Goal: Task Accomplishment & Management: Manage account settings

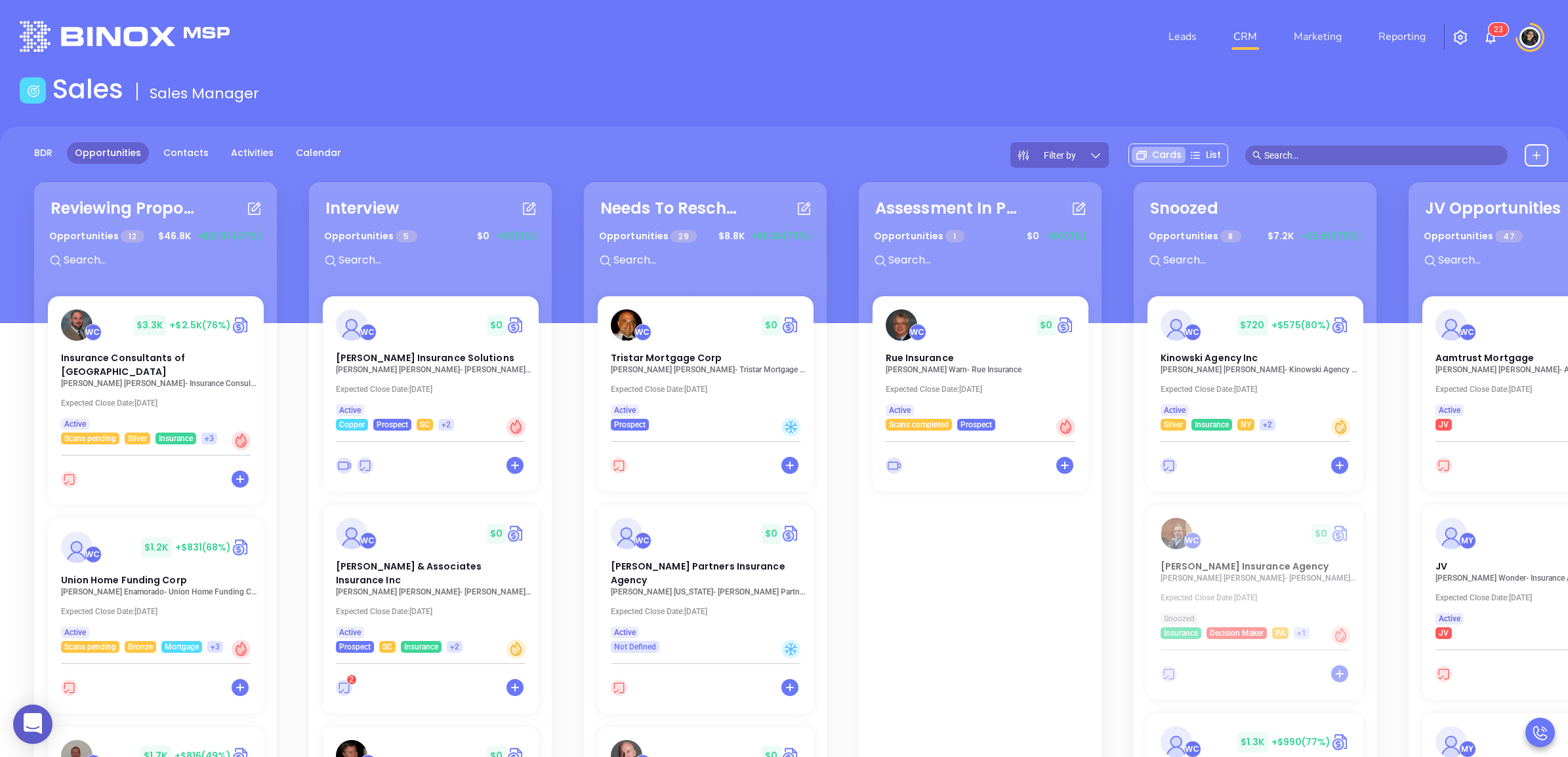
click at [605, 64] on header "Leads CRM Marketing Reporting 2 3 Financial Leads Leads" at bounding box center [784, 36] width 1529 height 74
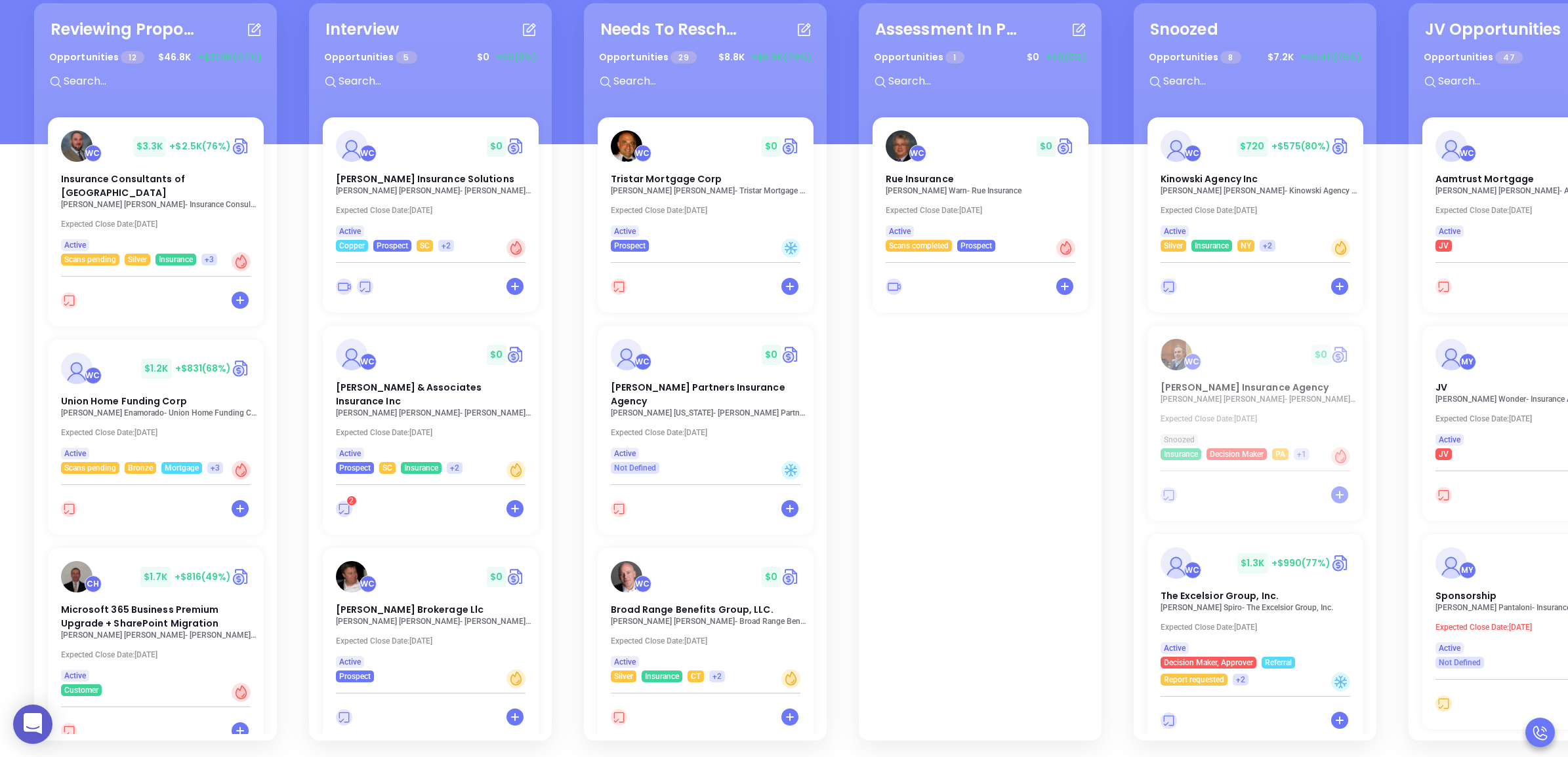
scroll to position [419, 0]
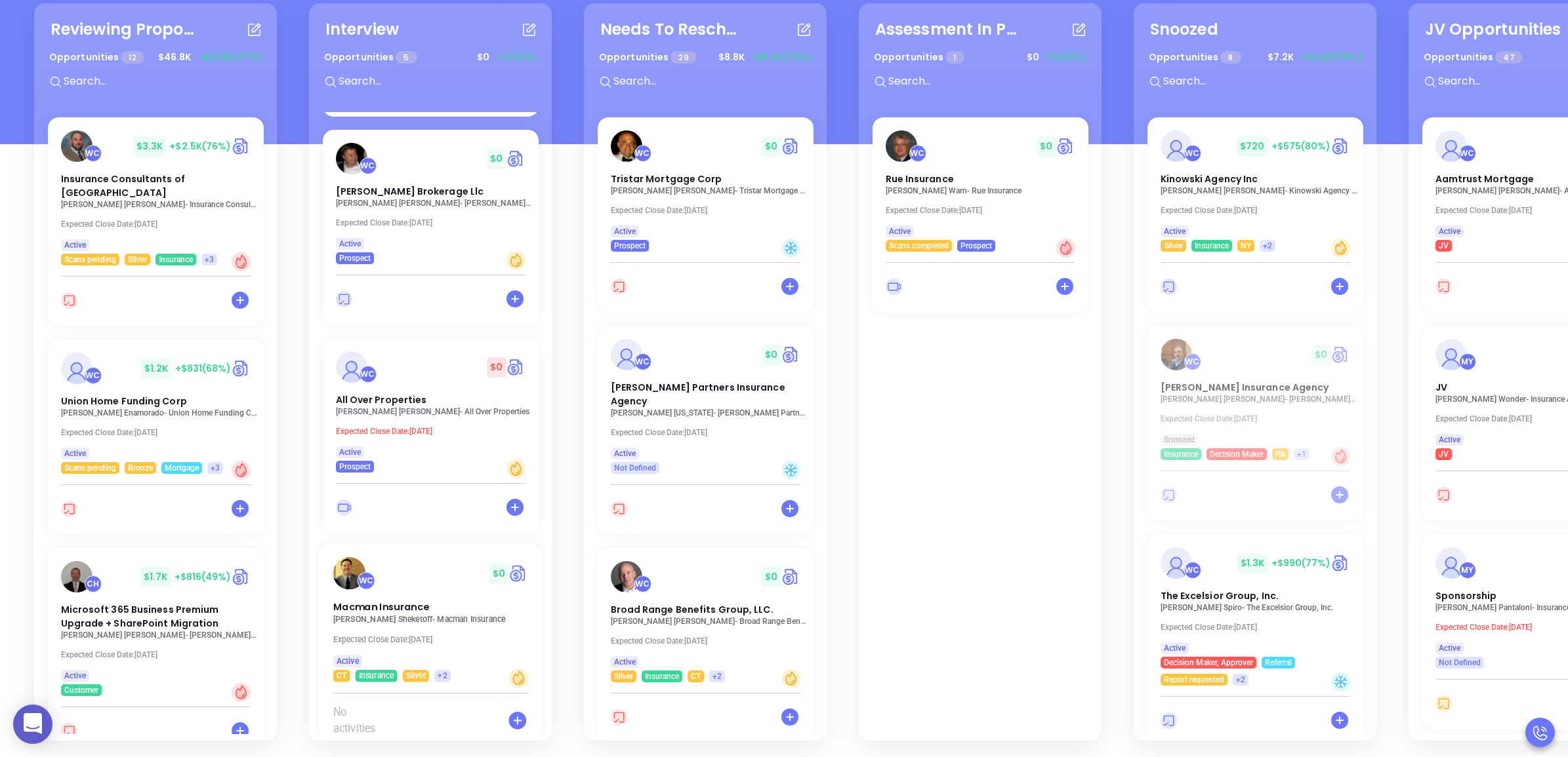
click at [393, 615] on p "[PERSON_NAME] - Macman Insurance" at bounding box center [434, 619] width 203 height 9
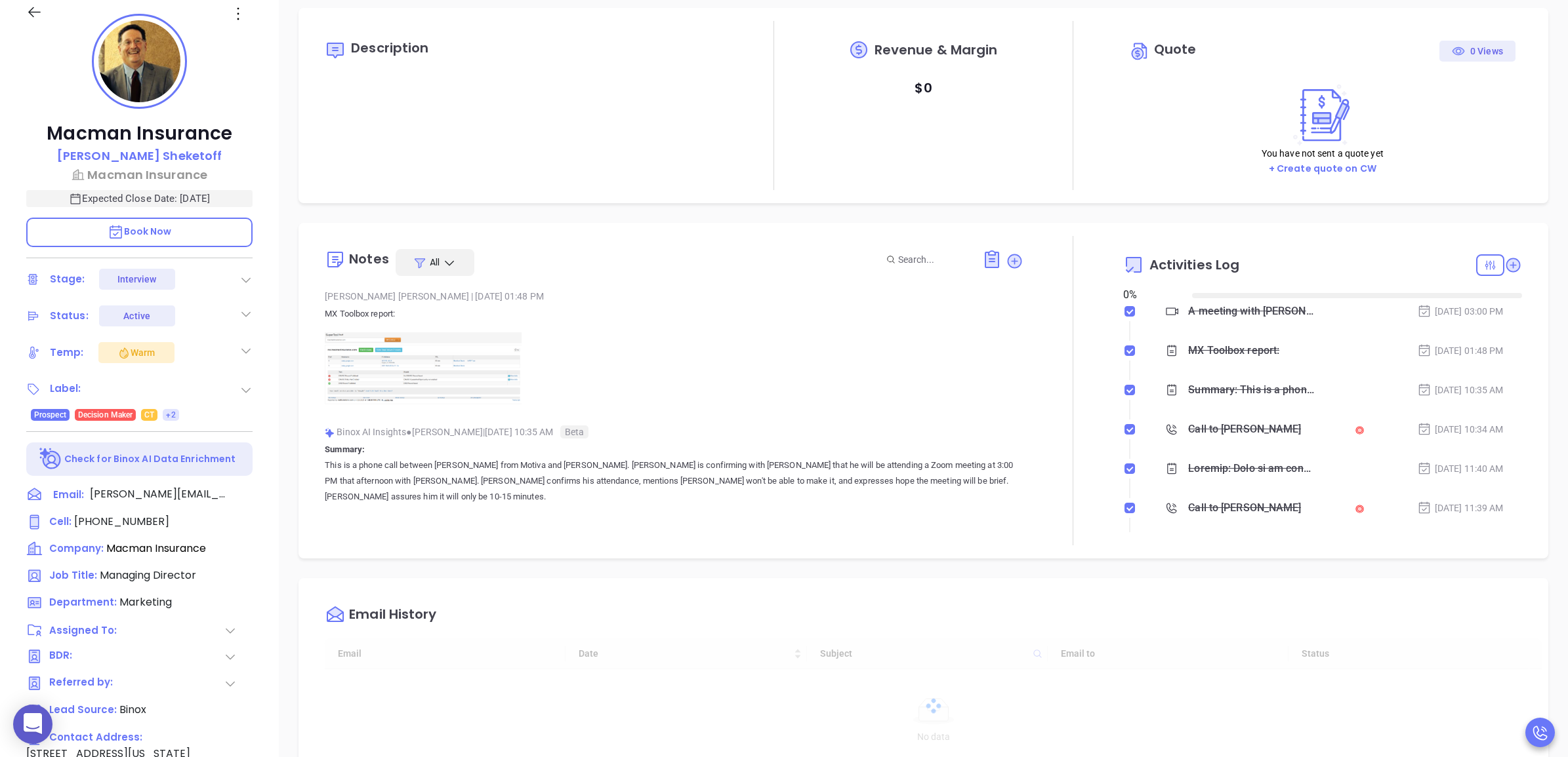
type input "[DATE]"
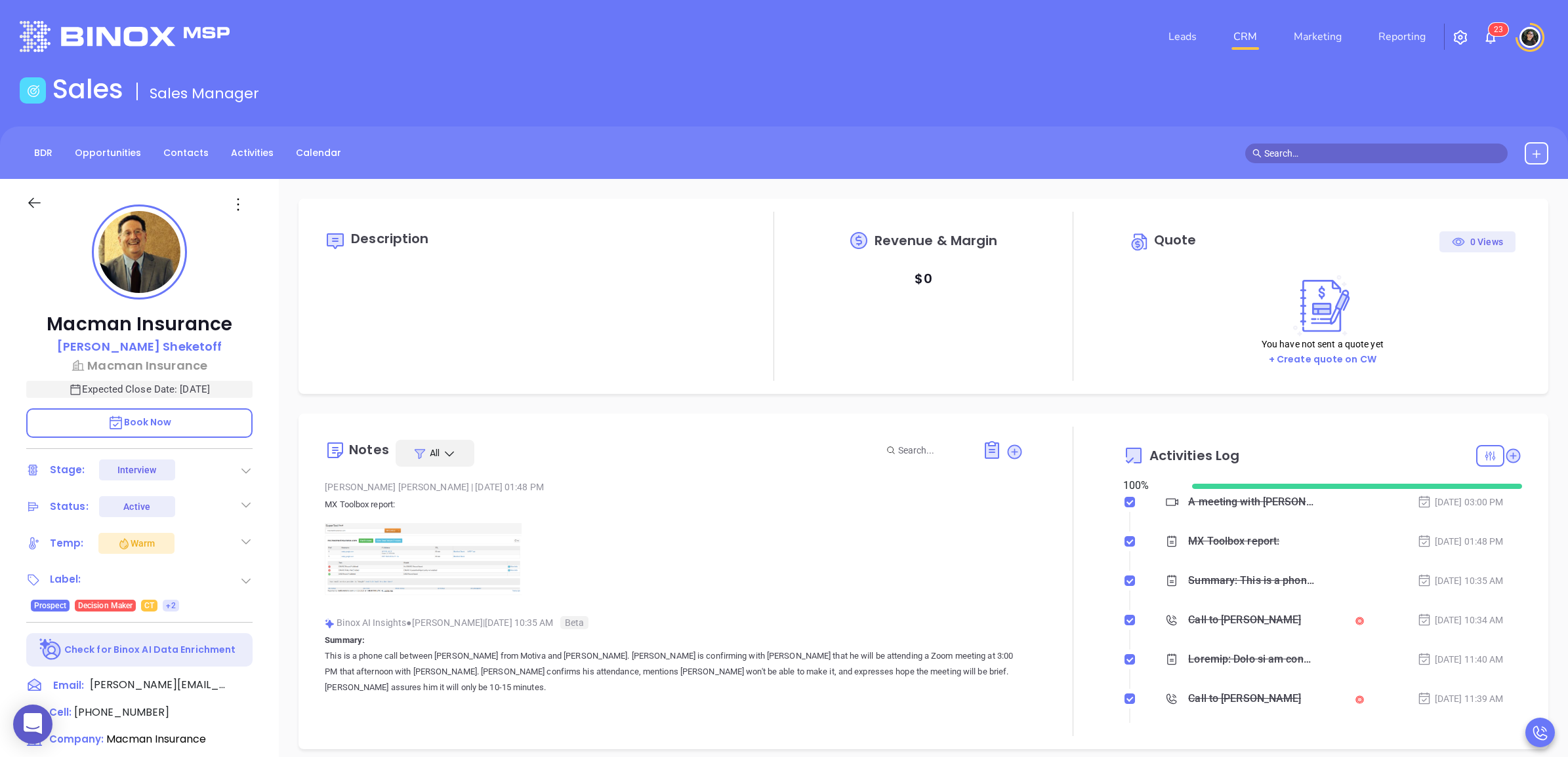
scroll to position [267, 0]
click at [244, 467] on icon at bounding box center [246, 470] width 13 height 13
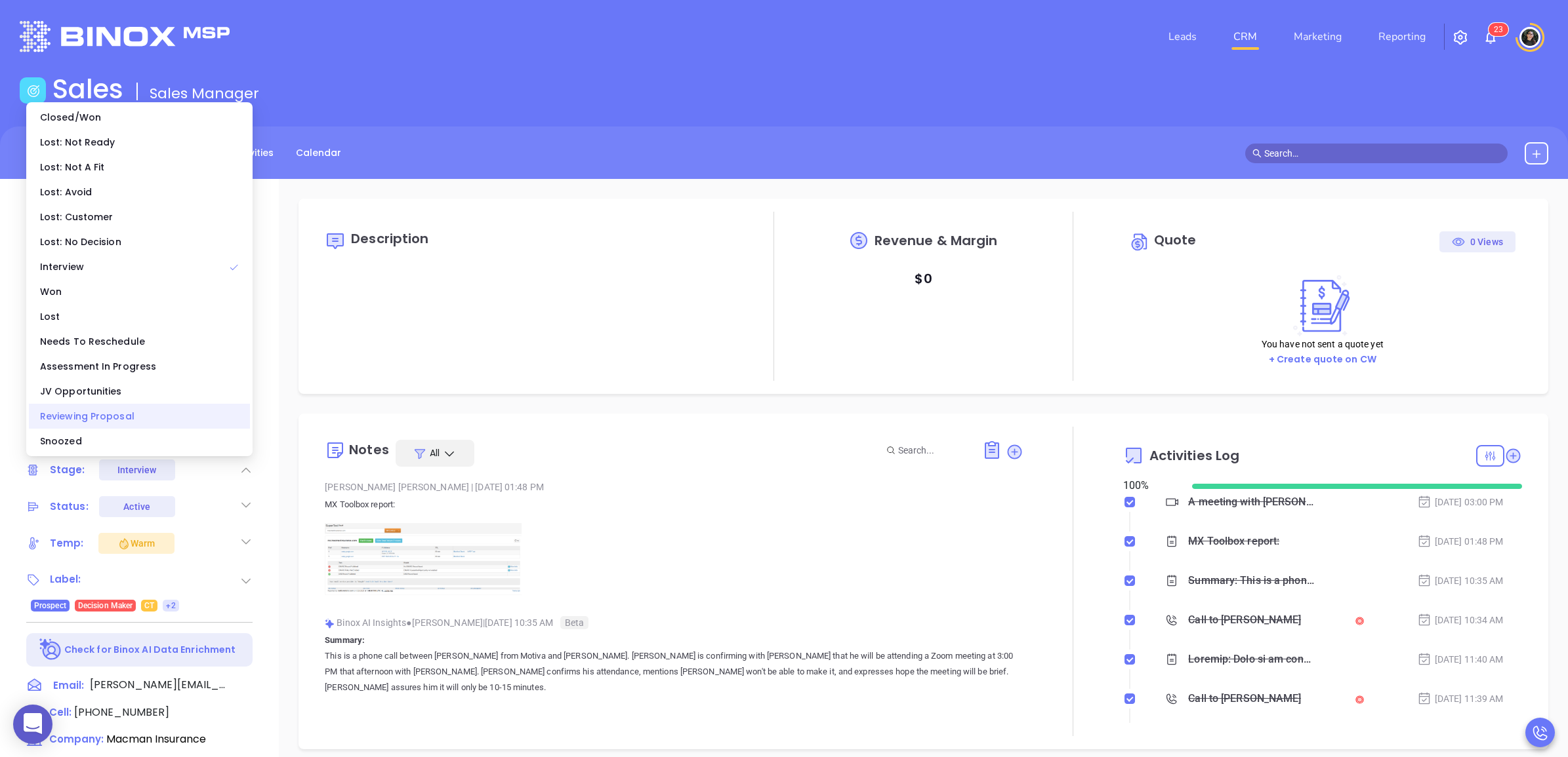
click at [144, 408] on div "Reviewing Proposal" at bounding box center [139, 416] width 221 height 25
type input "[PERSON_NAME]"
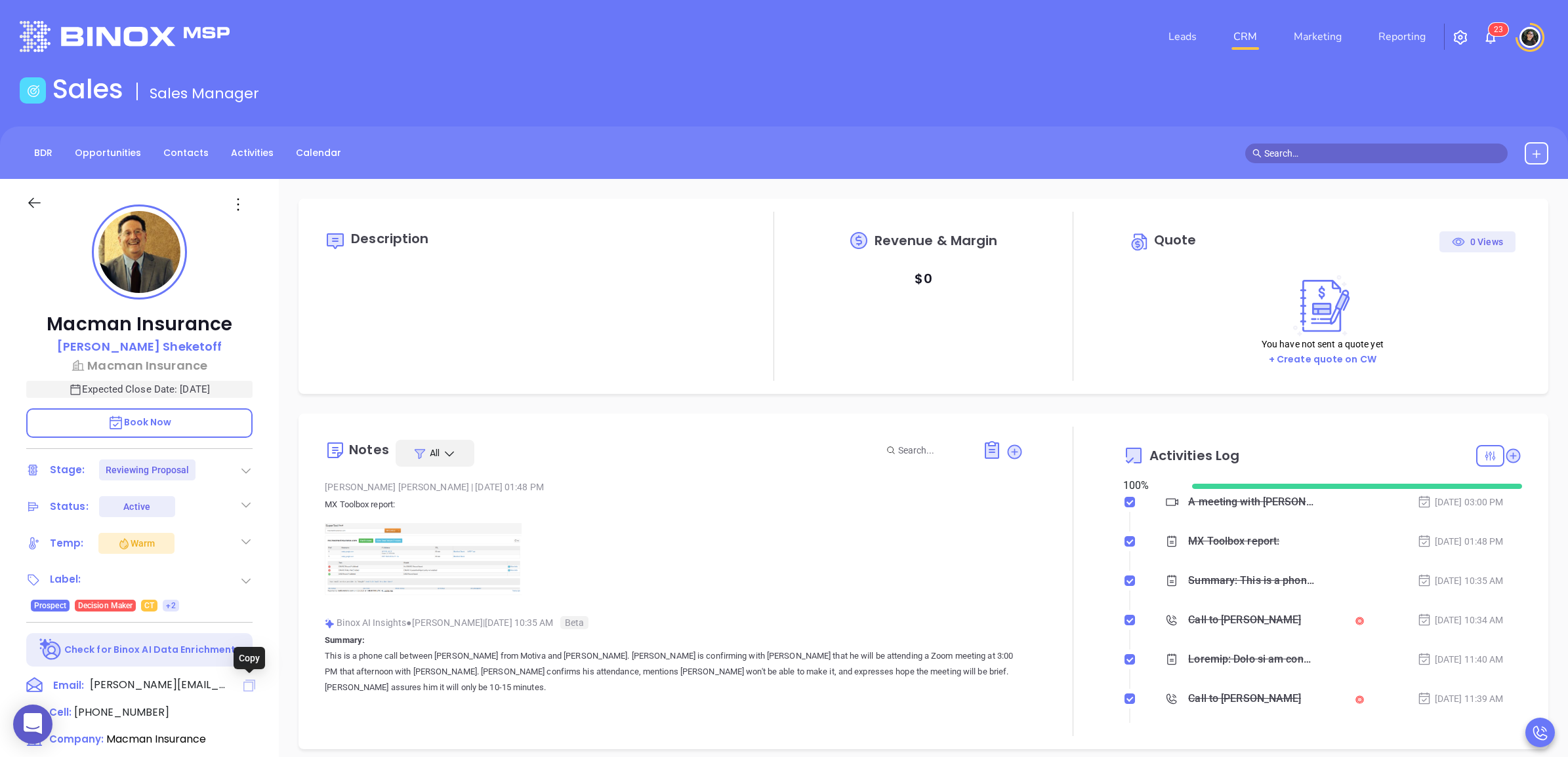
click at [246, 683] on icon at bounding box center [250, 686] width 16 height 16
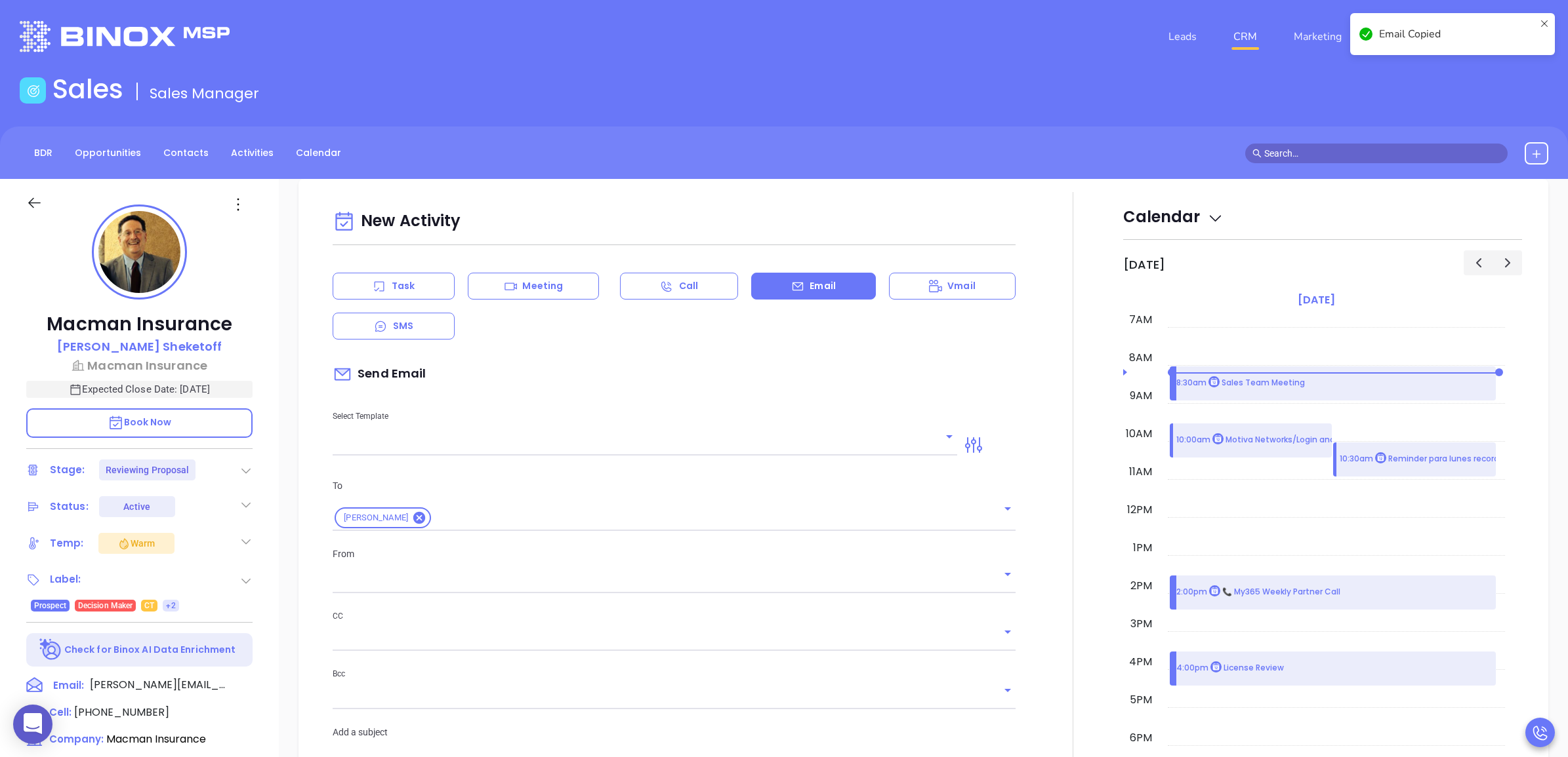
scroll to position [179, 0]
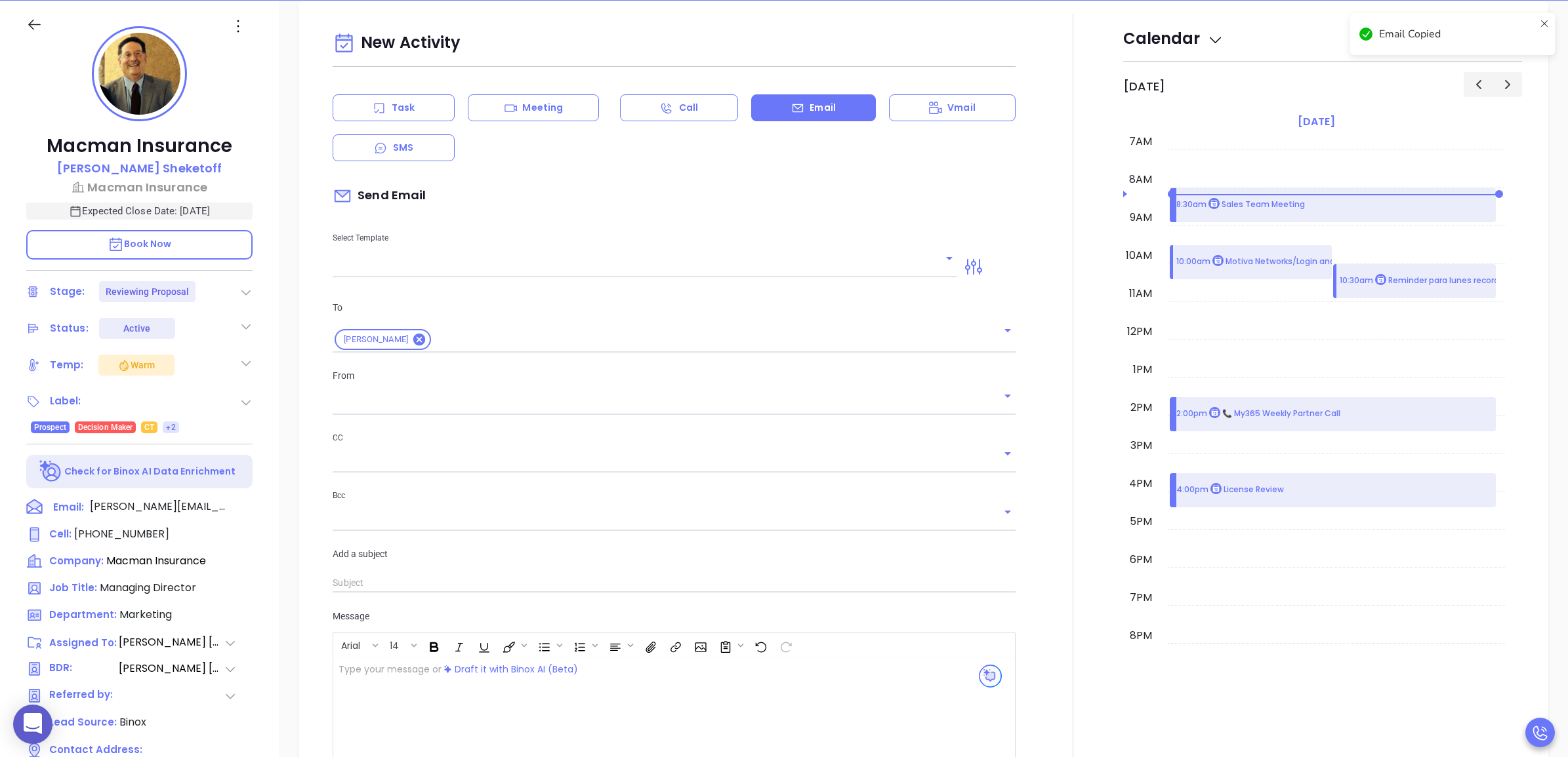
type input "[PERSON_NAME]"
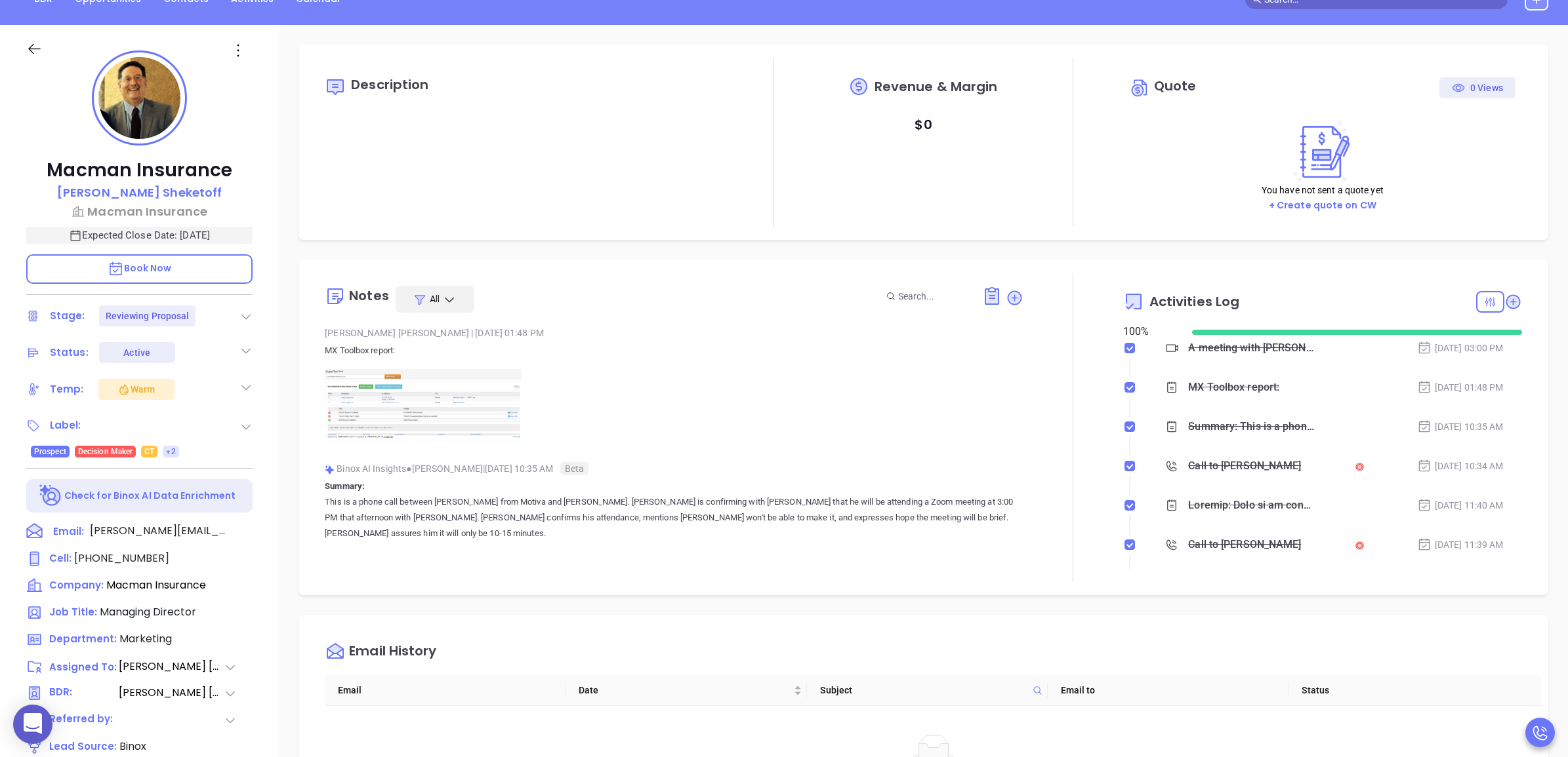
scroll to position [0, 0]
